Goal: Navigation & Orientation: Find specific page/section

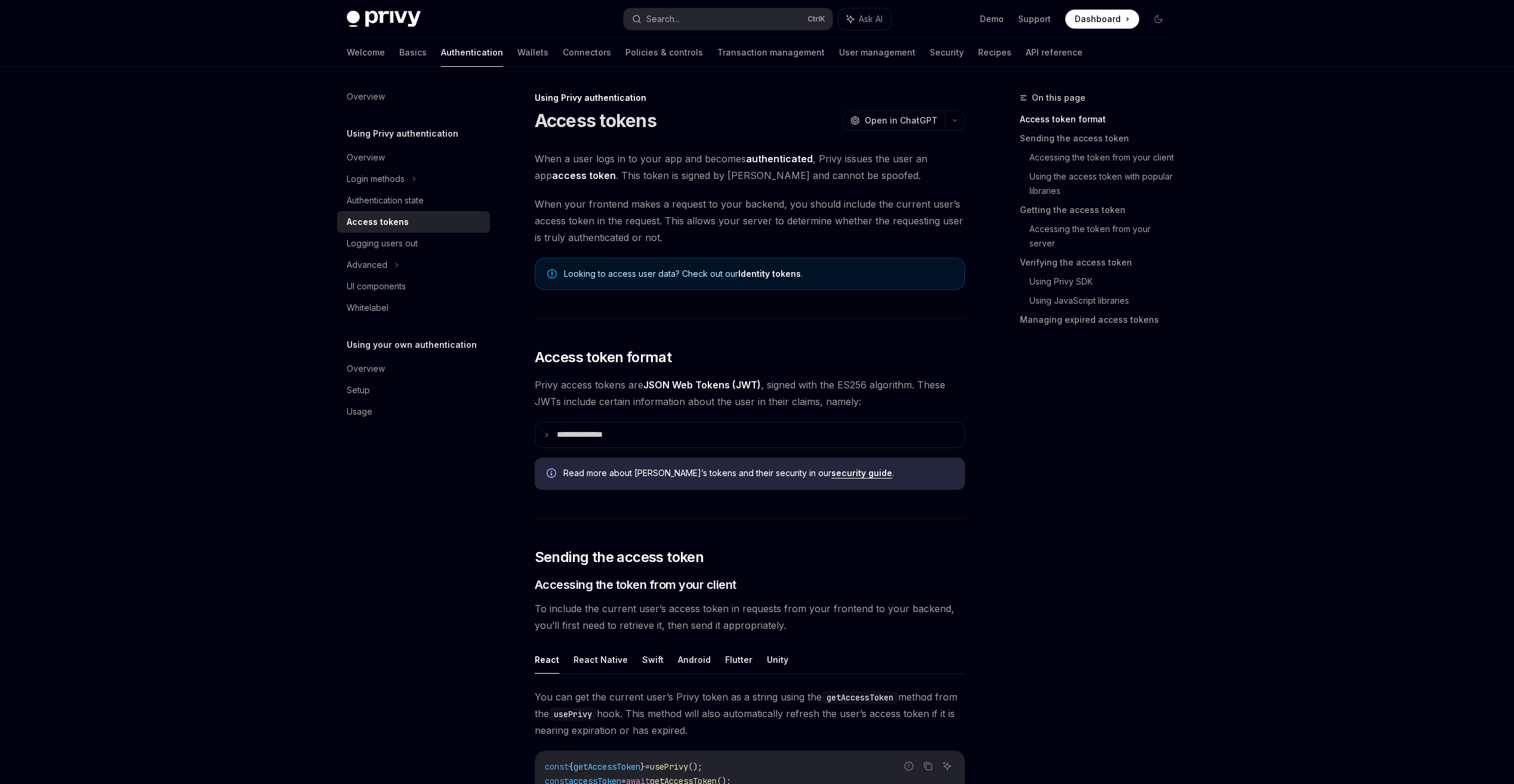
scroll to position [60, 0]
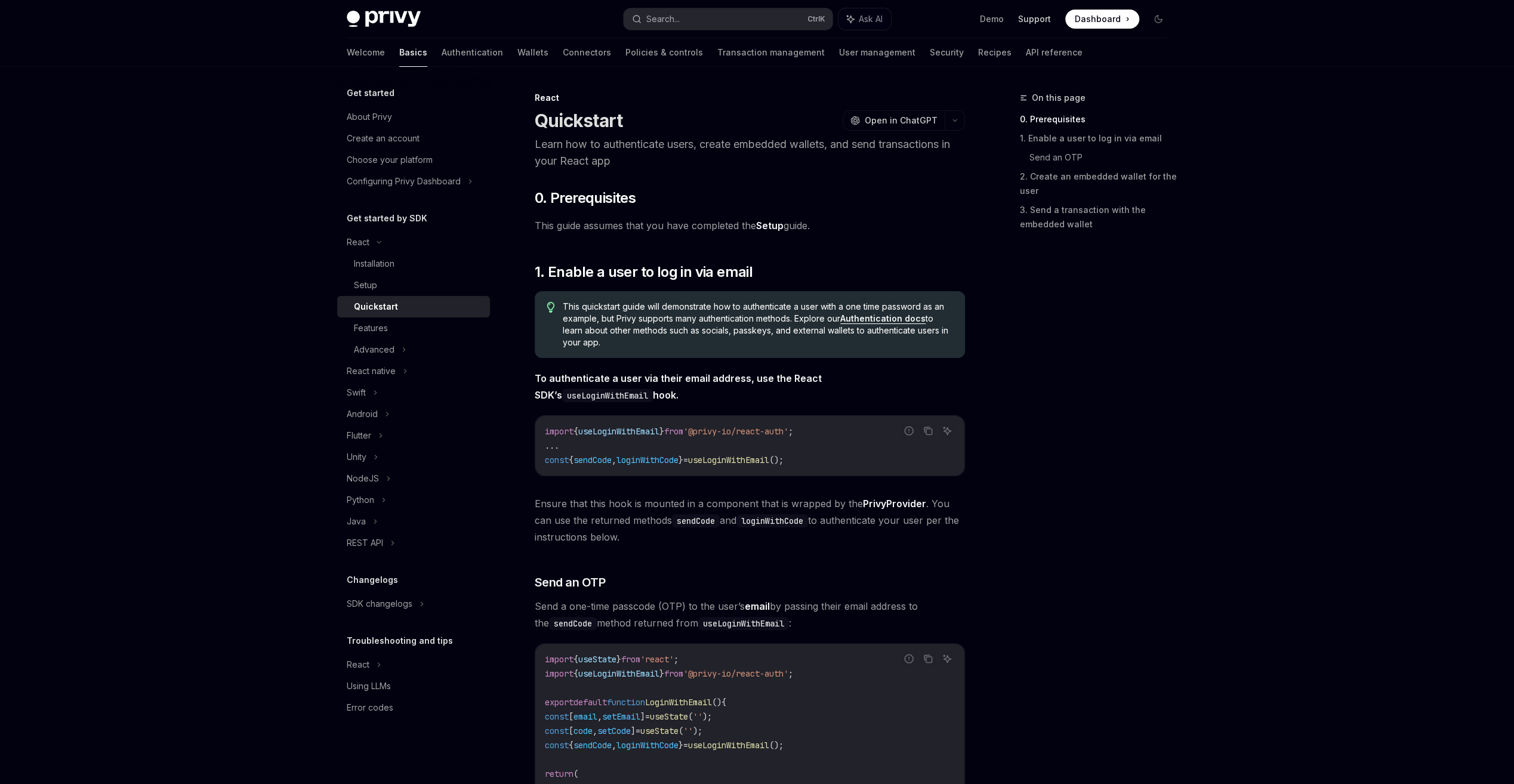
click at [1034, 21] on link "Support" at bounding box center [1034, 19] width 33 height 12
click at [400, 27] on div "Privy Docs home page Search... Ctrl K Ask AI Demo Support Dashboard Dashboard S…" at bounding box center [757, 19] width 821 height 38
click at [398, 17] on img at bounding box center [383, 19] width 74 height 17
